Goal: Find specific page/section: Find specific page/section

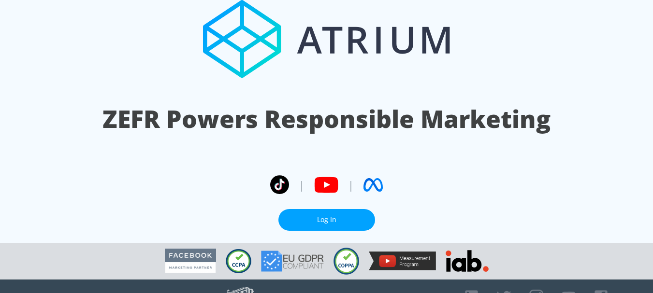
click at [358, 209] on link "Log In" at bounding box center [326, 220] width 97 height 22
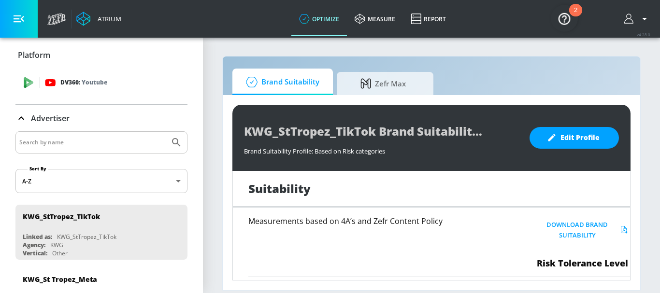
click at [97, 83] on p "Youtube" at bounding box center [95, 82] width 26 height 10
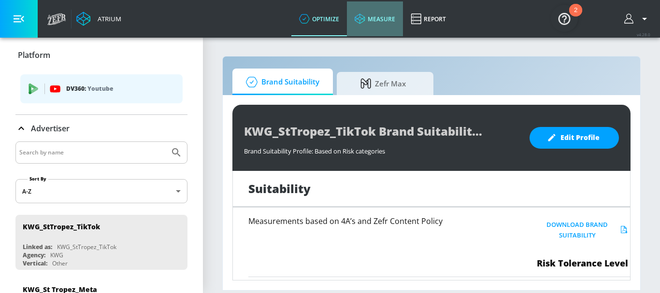
click at [370, 15] on link "measure" at bounding box center [375, 18] width 56 height 35
